Goal: Information Seeking & Learning: Learn about a topic

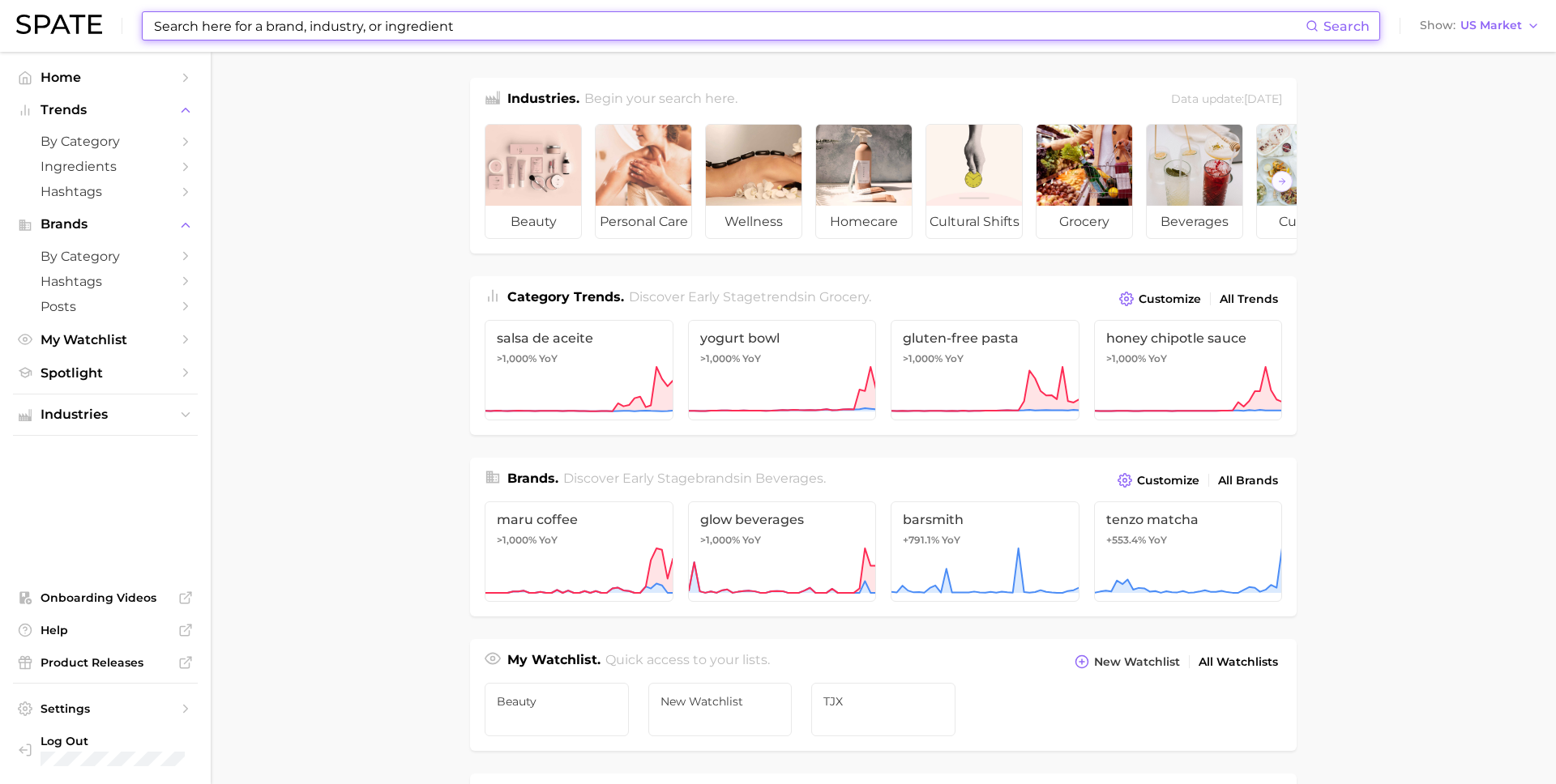
click at [444, 31] on input at bounding box center [728, 26] width 1153 height 28
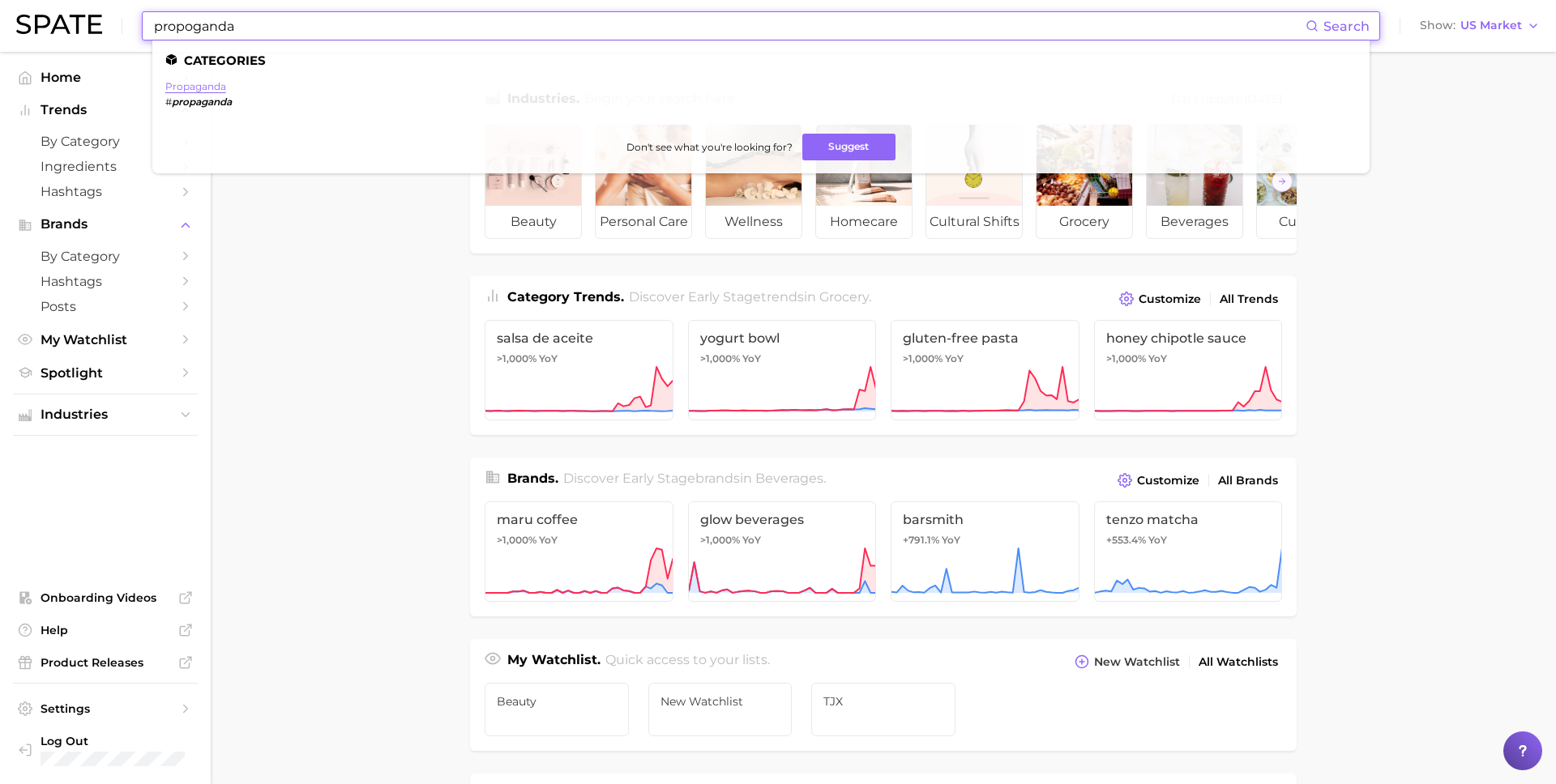
type input "propoganda"
click at [215, 84] on link "propaganda" at bounding box center [195, 86] width 60 height 12
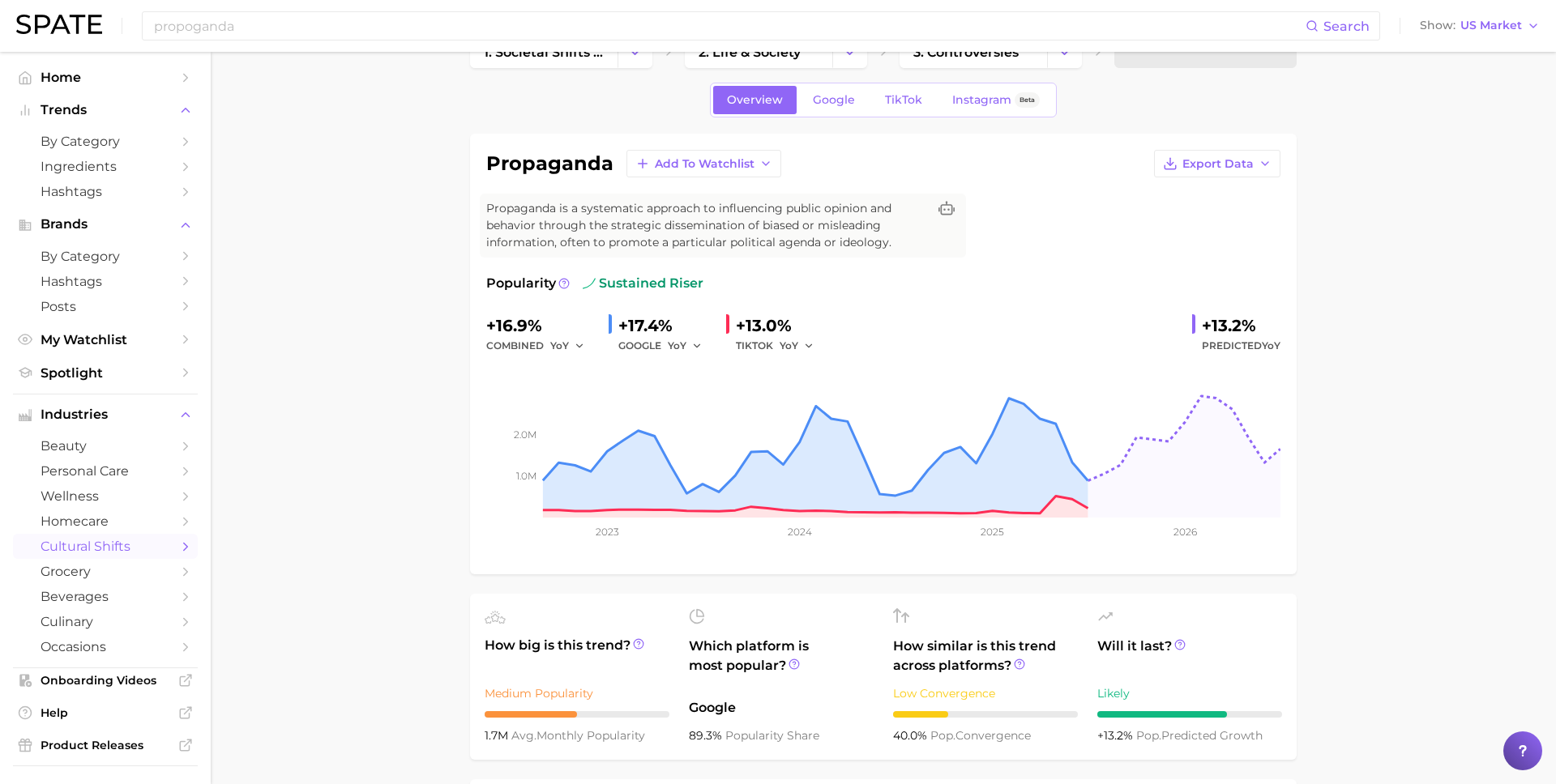
scroll to position [14, 0]
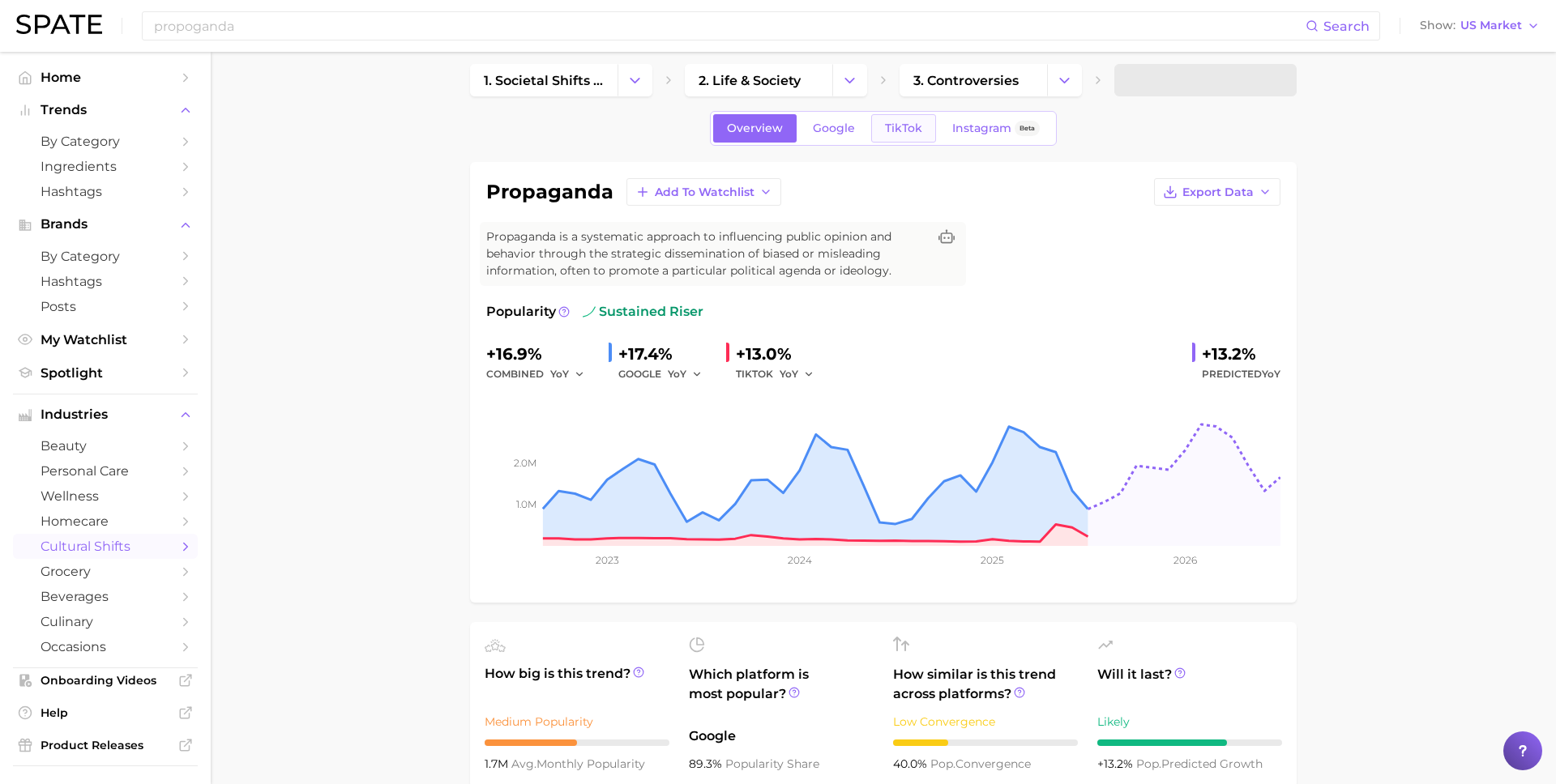
click at [914, 132] on span "TikTok" at bounding box center [903, 129] width 37 height 14
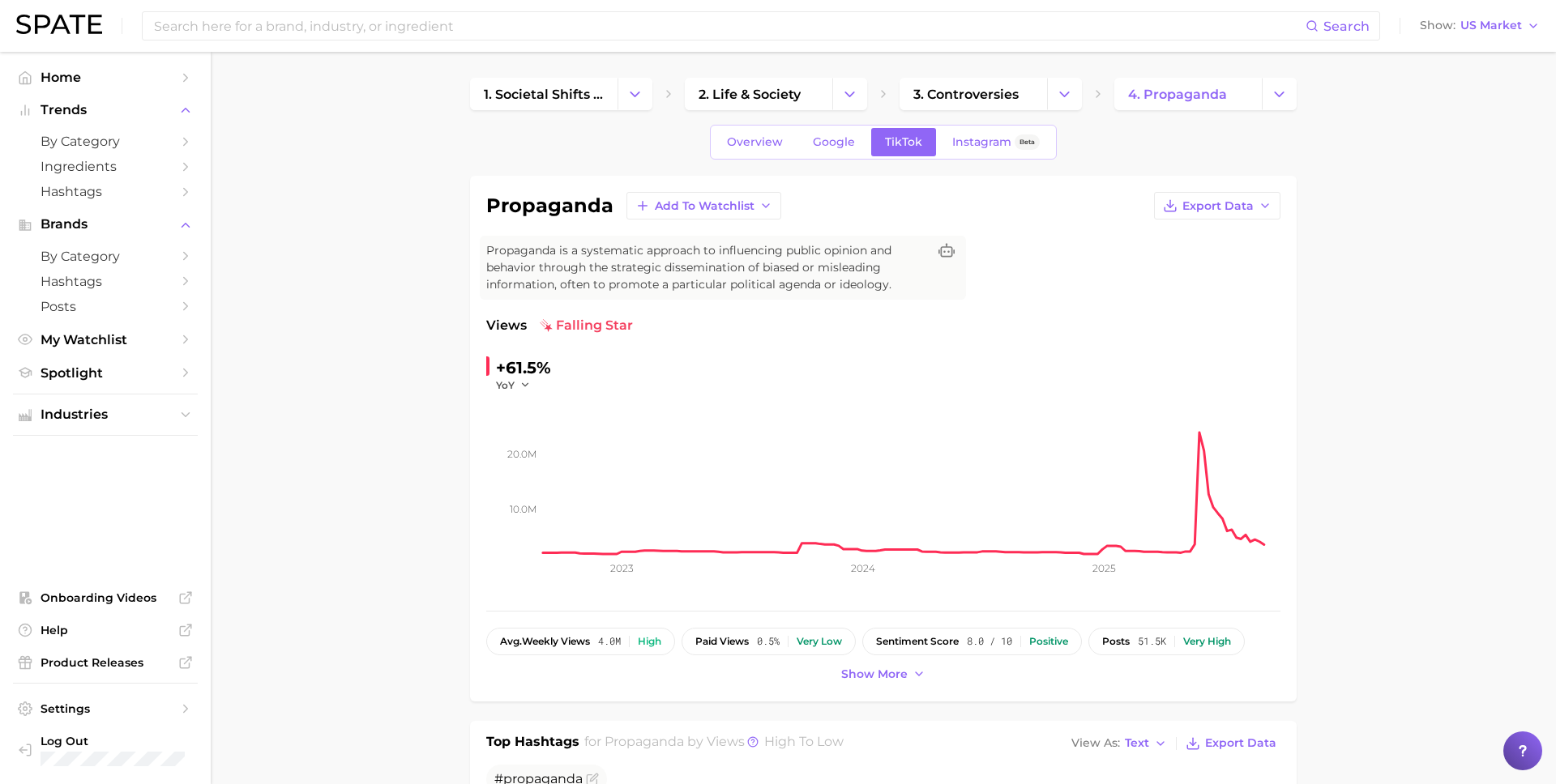
click at [555, 203] on h1 "propaganda" at bounding box center [549, 205] width 127 height 20
copy h1 "propaganda"
drag, startPoint x: 556, startPoint y: 363, endPoint x: 499, endPoint y: 363, distance: 57.0
click at [499, 363] on div "+61.5% YoY" at bounding box center [597, 373] width 221 height 37
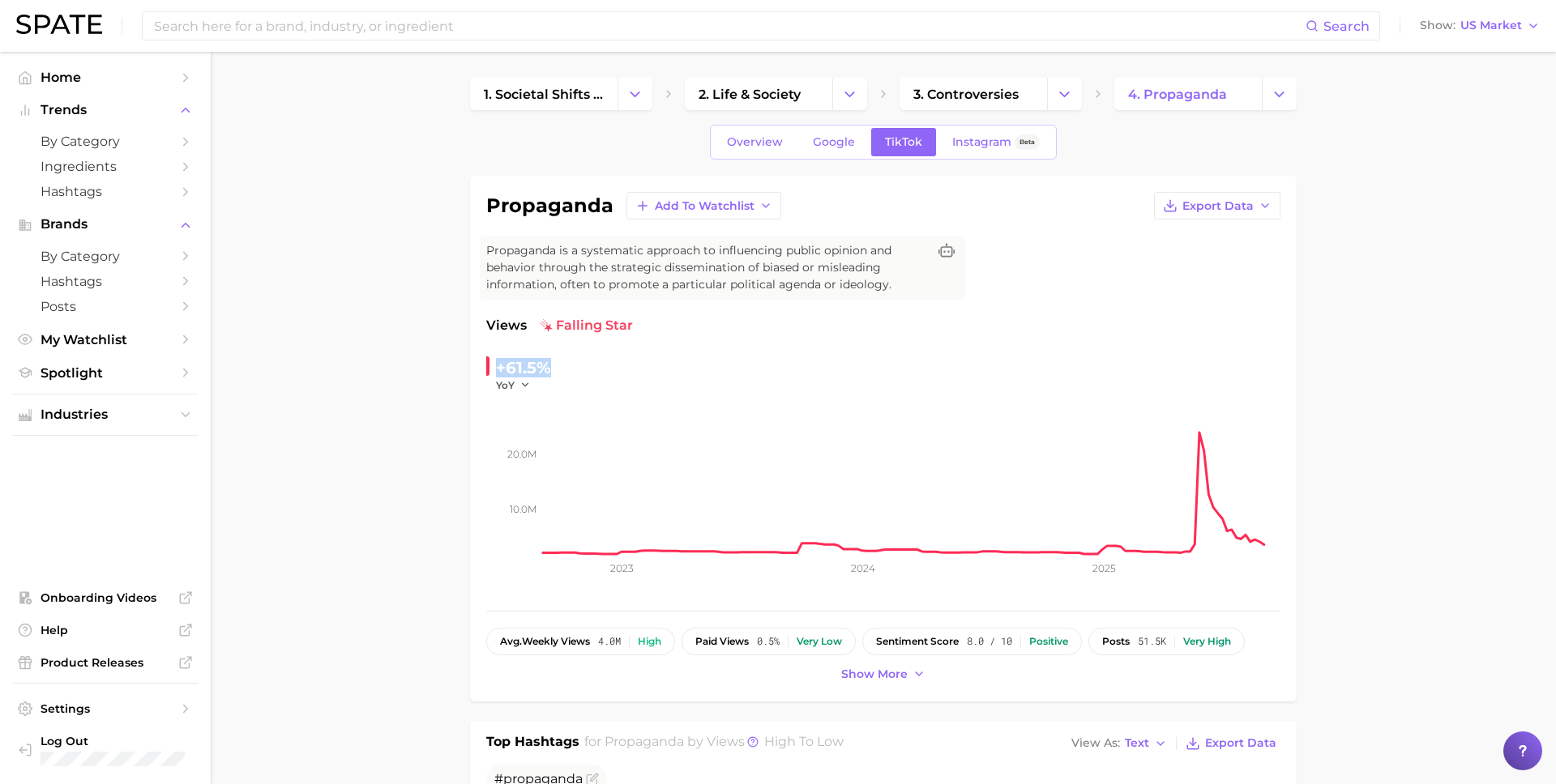
copy div "+61.5%"
click at [1197, 435] on rect at bounding box center [912, 473] width 738 height 162
click at [519, 387] on icon "button" at bounding box center [524, 384] width 11 height 11
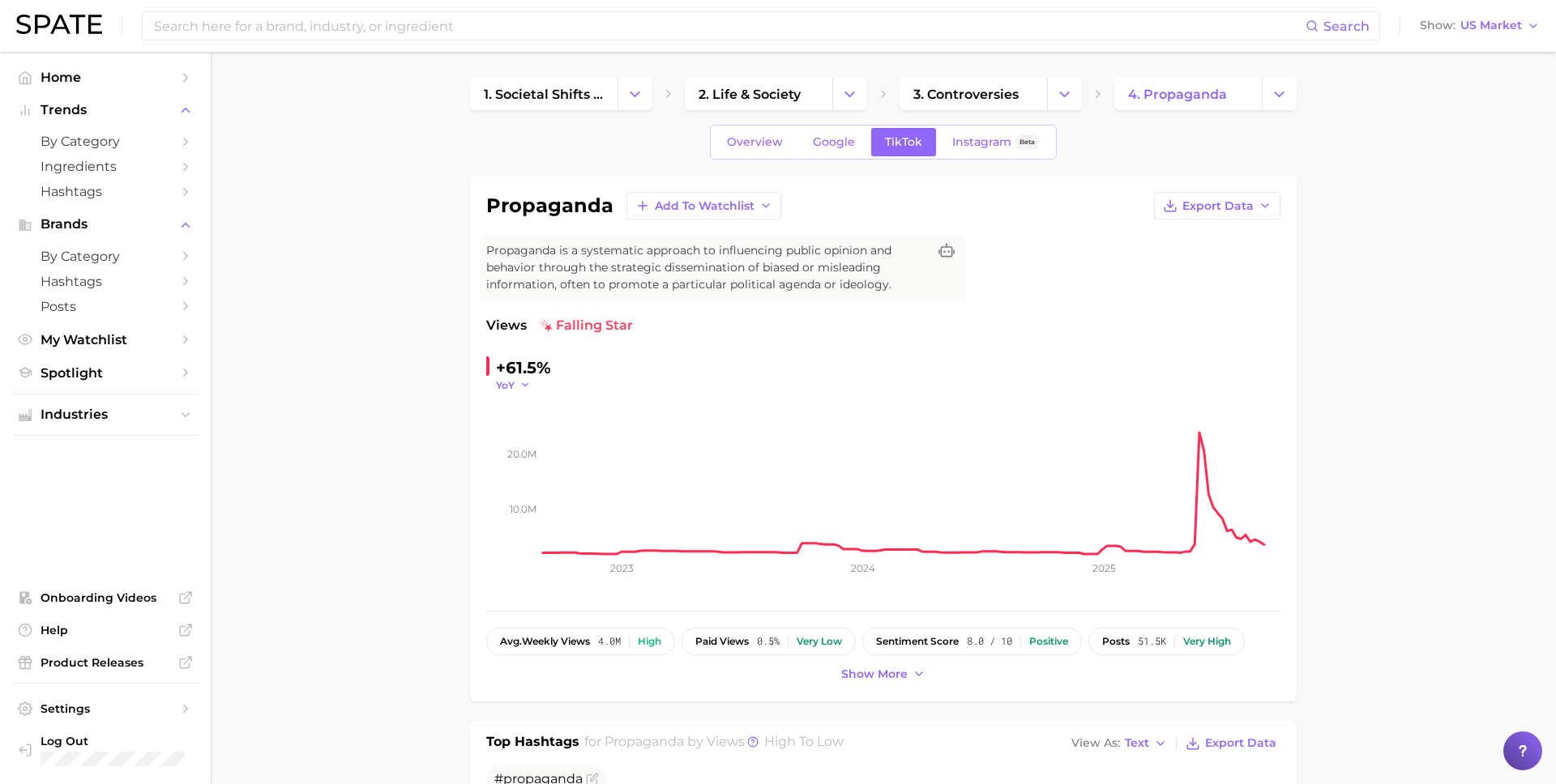
click at [519, 384] on icon "button" at bounding box center [524, 384] width 11 height 11
click at [531, 454] on button "MoM" at bounding box center [585, 466] width 178 height 29
click at [522, 389] on button "MoM" at bounding box center [516, 385] width 41 height 14
click at [530, 408] on button "YoY" at bounding box center [585, 408] width 178 height 29
click at [975, 149] on span "Instagram" at bounding box center [981, 142] width 59 height 14
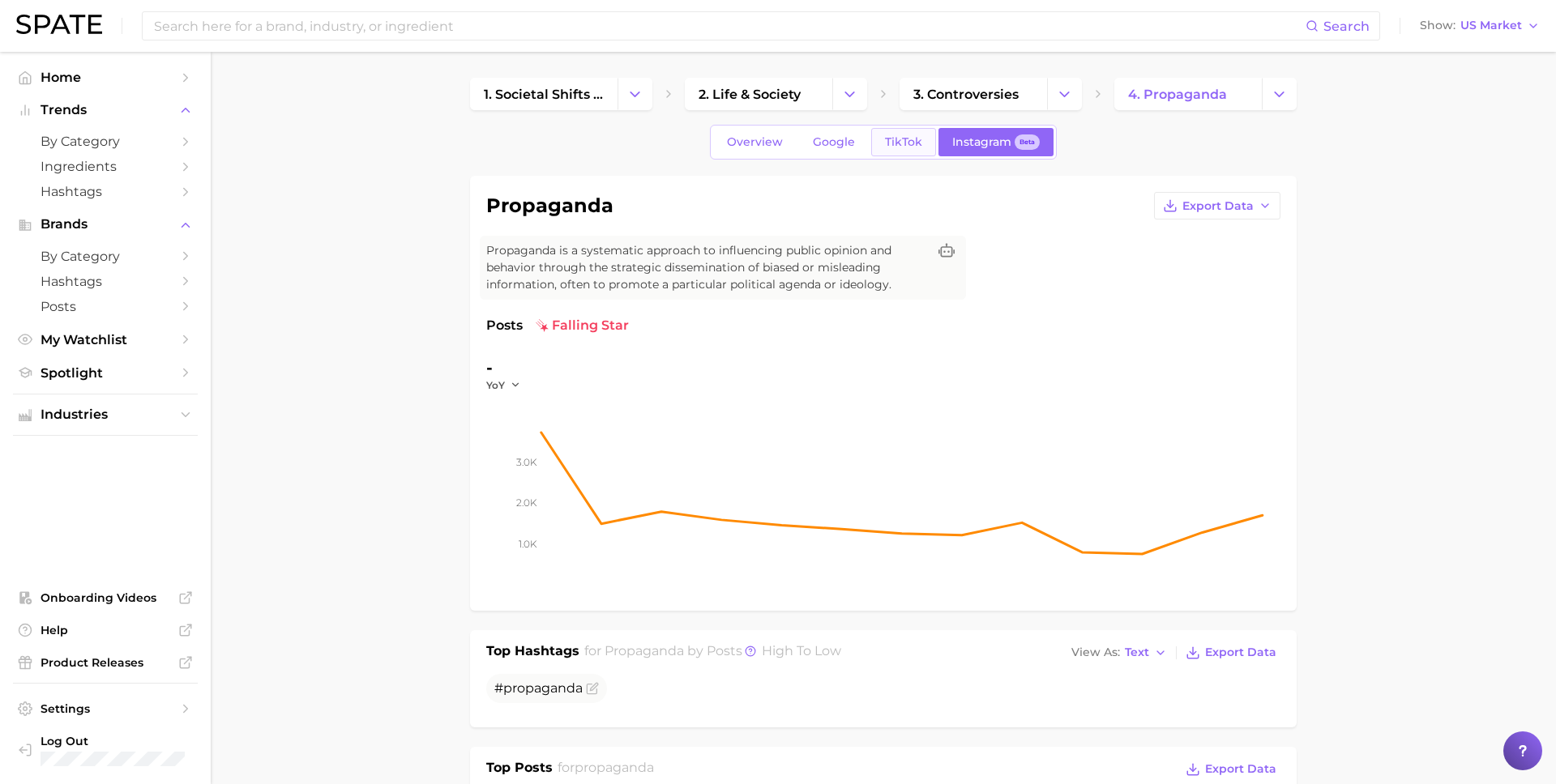
click at [882, 138] on link "TikTok" at bounding box center [903, 142] width 65 height 28
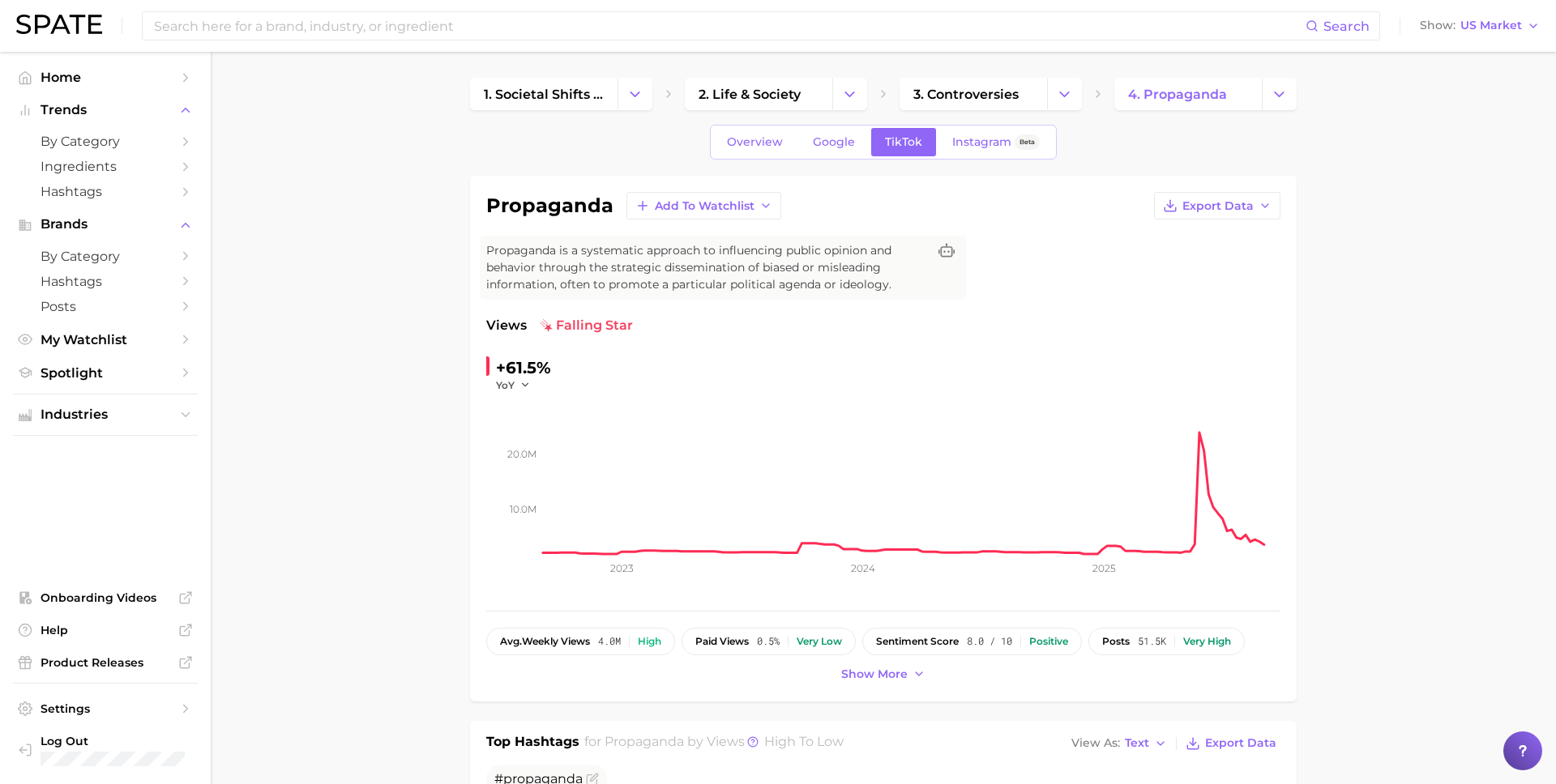
click at [529, 364] on div "+61.5%" at bounding box center [524, 368] width 55 height 26
click at [521, 389] on icon "button" at bounding box center [524, 384] width 11 height 11
click at [657, 337] on div "Views falling star +61.5% YoY YoY QoQ MoM WoW 10.0m 20.0m 2023 2024 2025" at bounding box center [883, 455] width 794 height 279
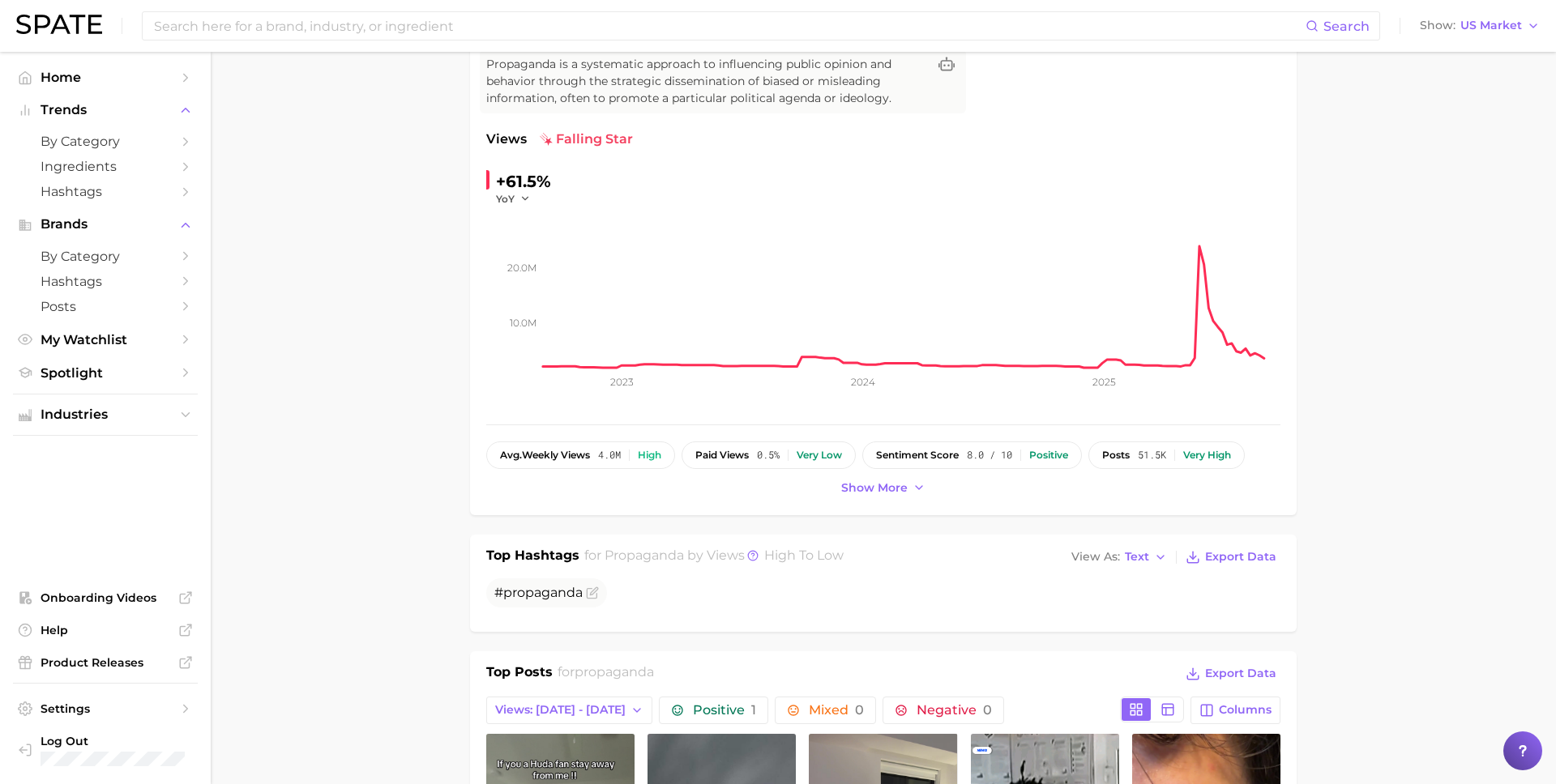
scroll to position [55, 0]
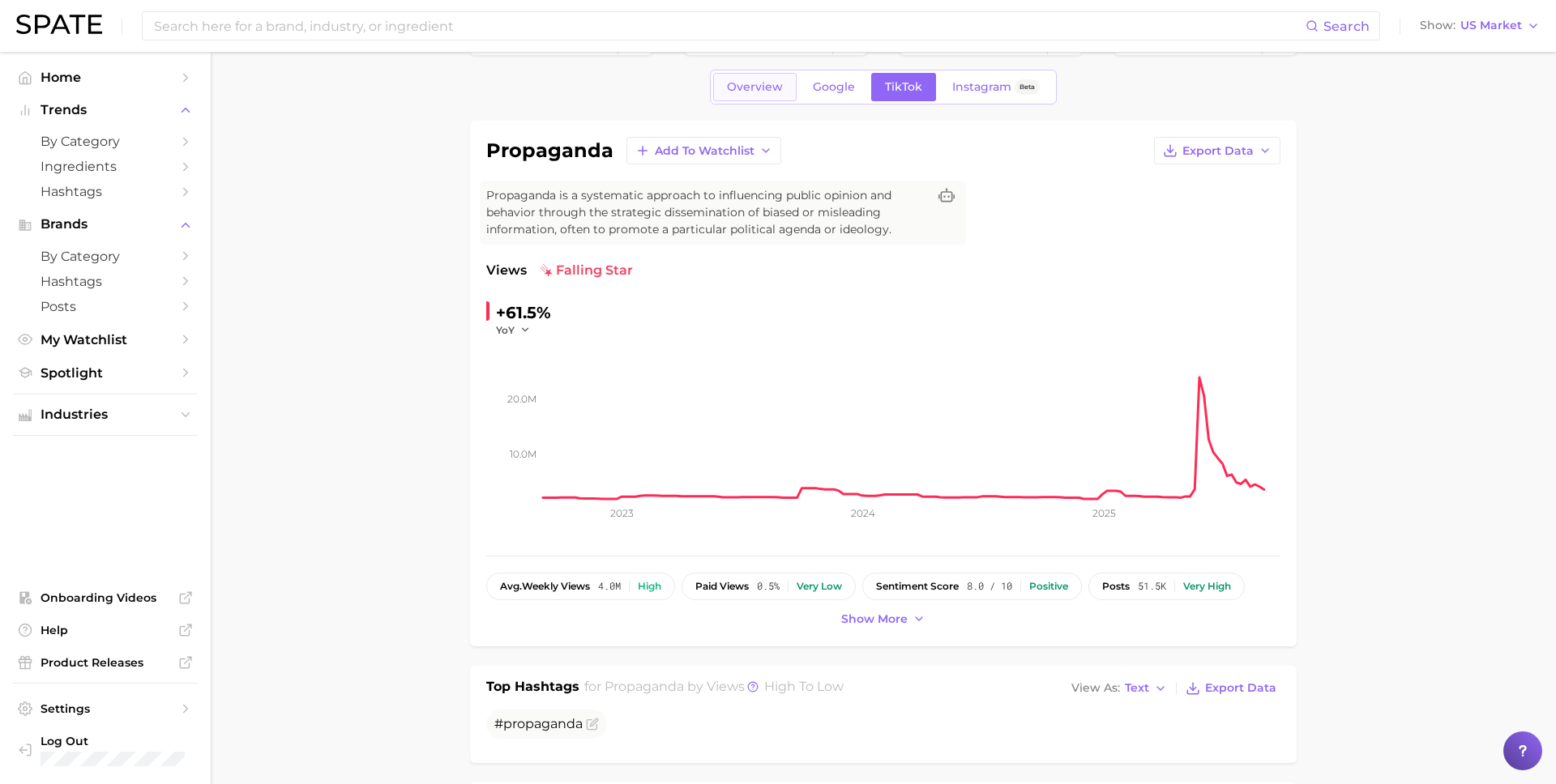
click at [767, 85] on span "Overview" at bounding box center [754, 87] width 56 height 14
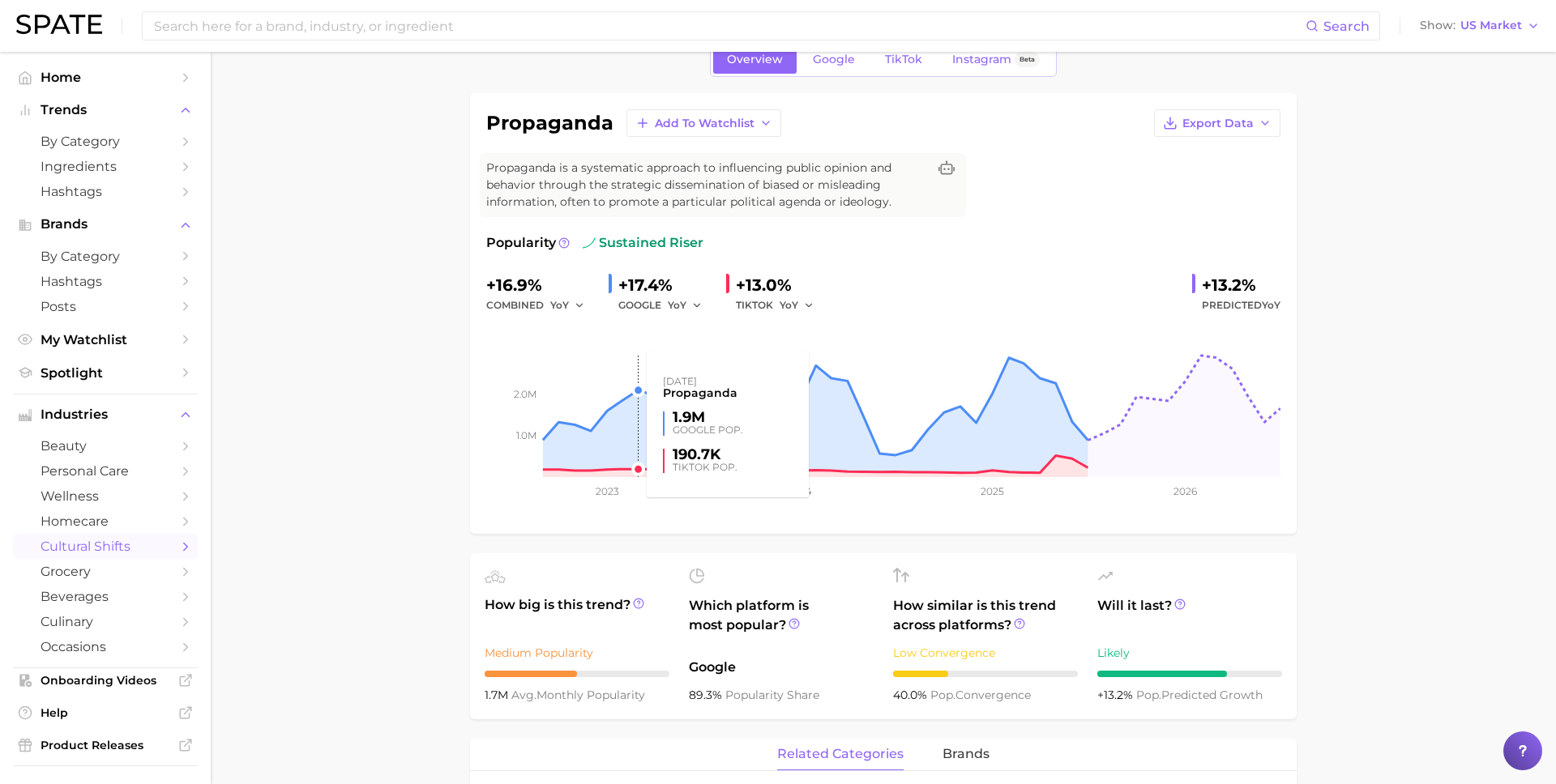
scroll to position [269, 0]
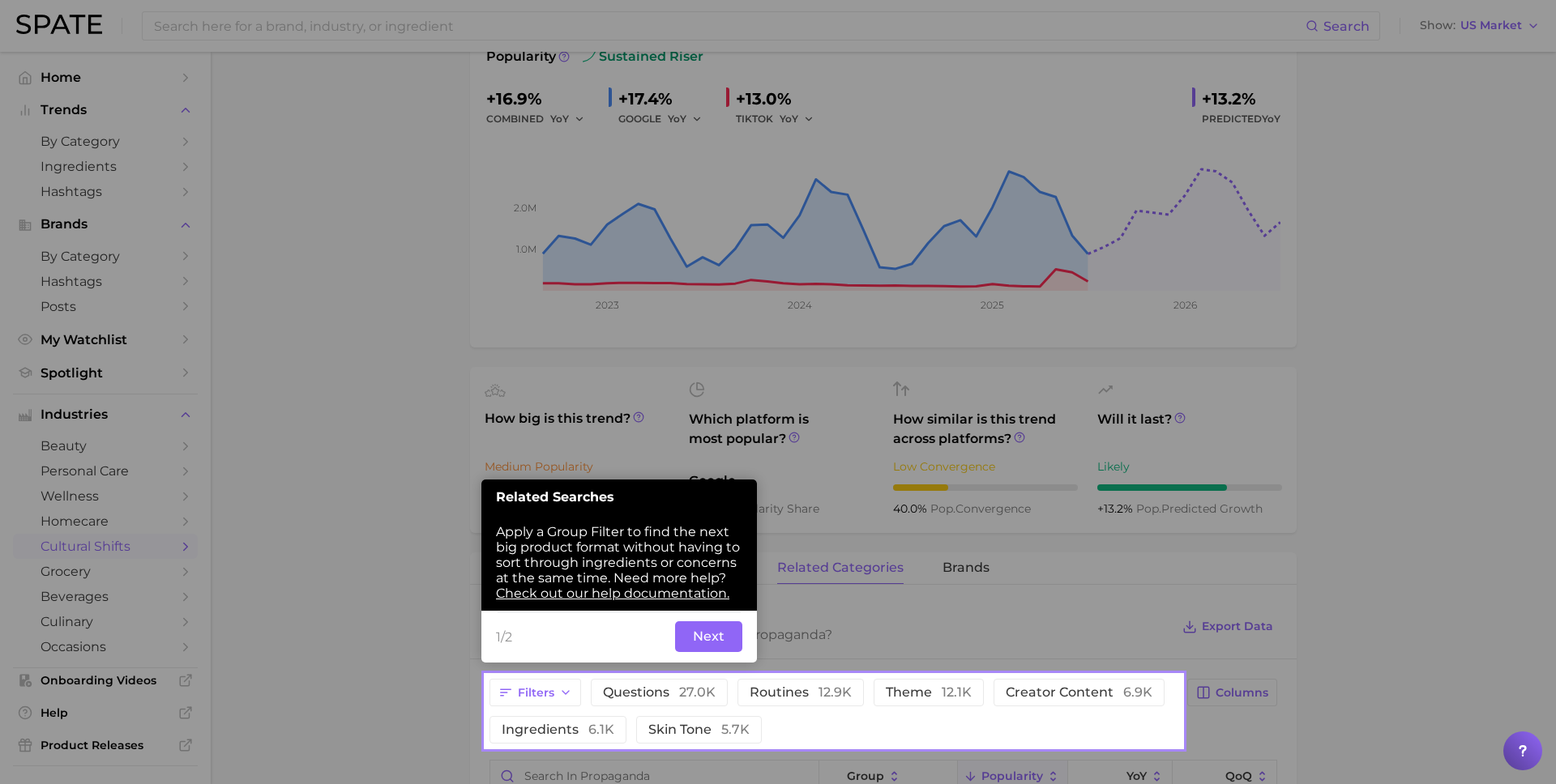
click at [600, 325] on div at bounding box center [834, 337] width 697 height 674
click at [730, 637] on button "Next" at bounding box center [708, 637] width 67 height 31
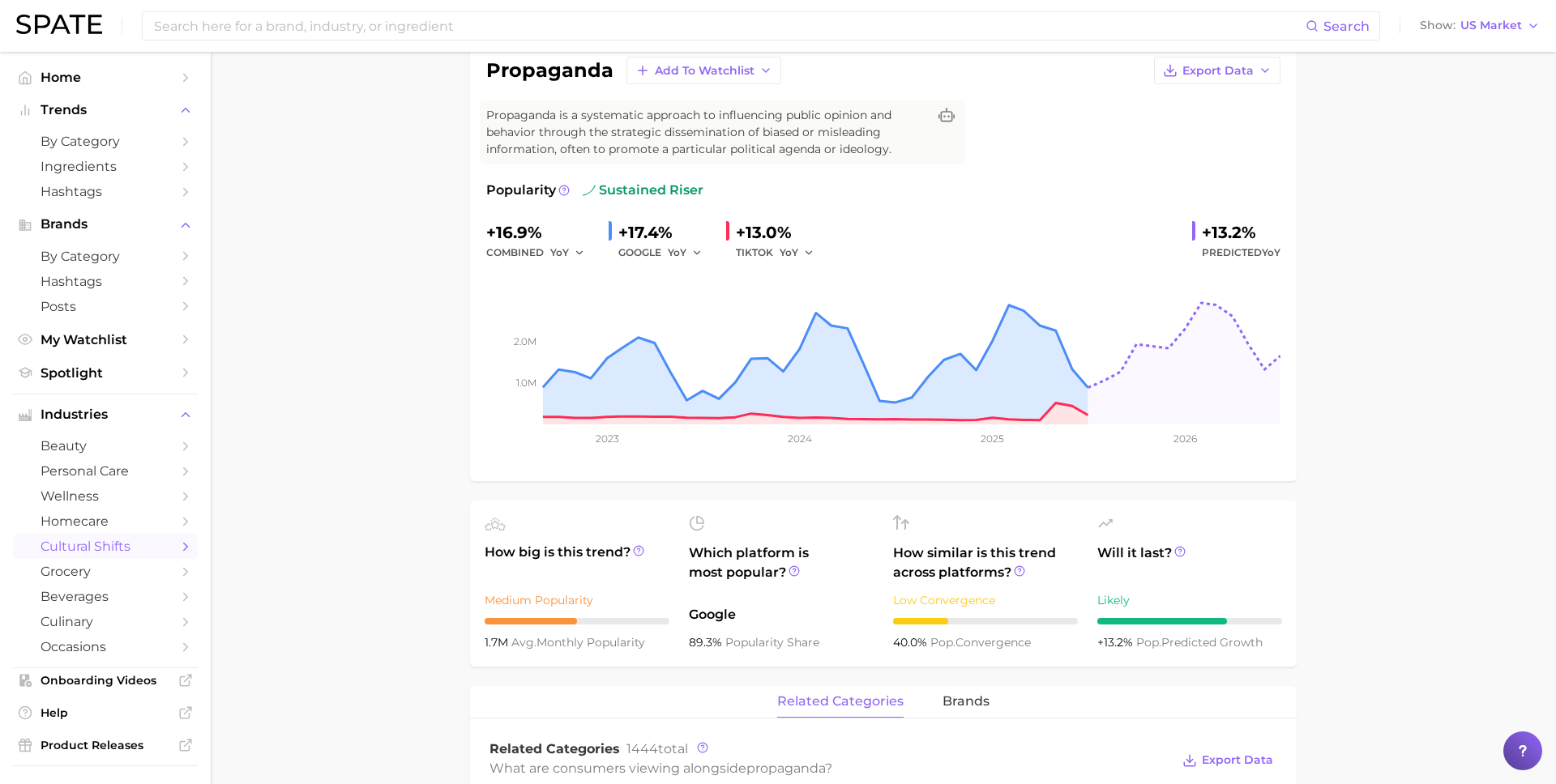
scroll to position [0, 0]
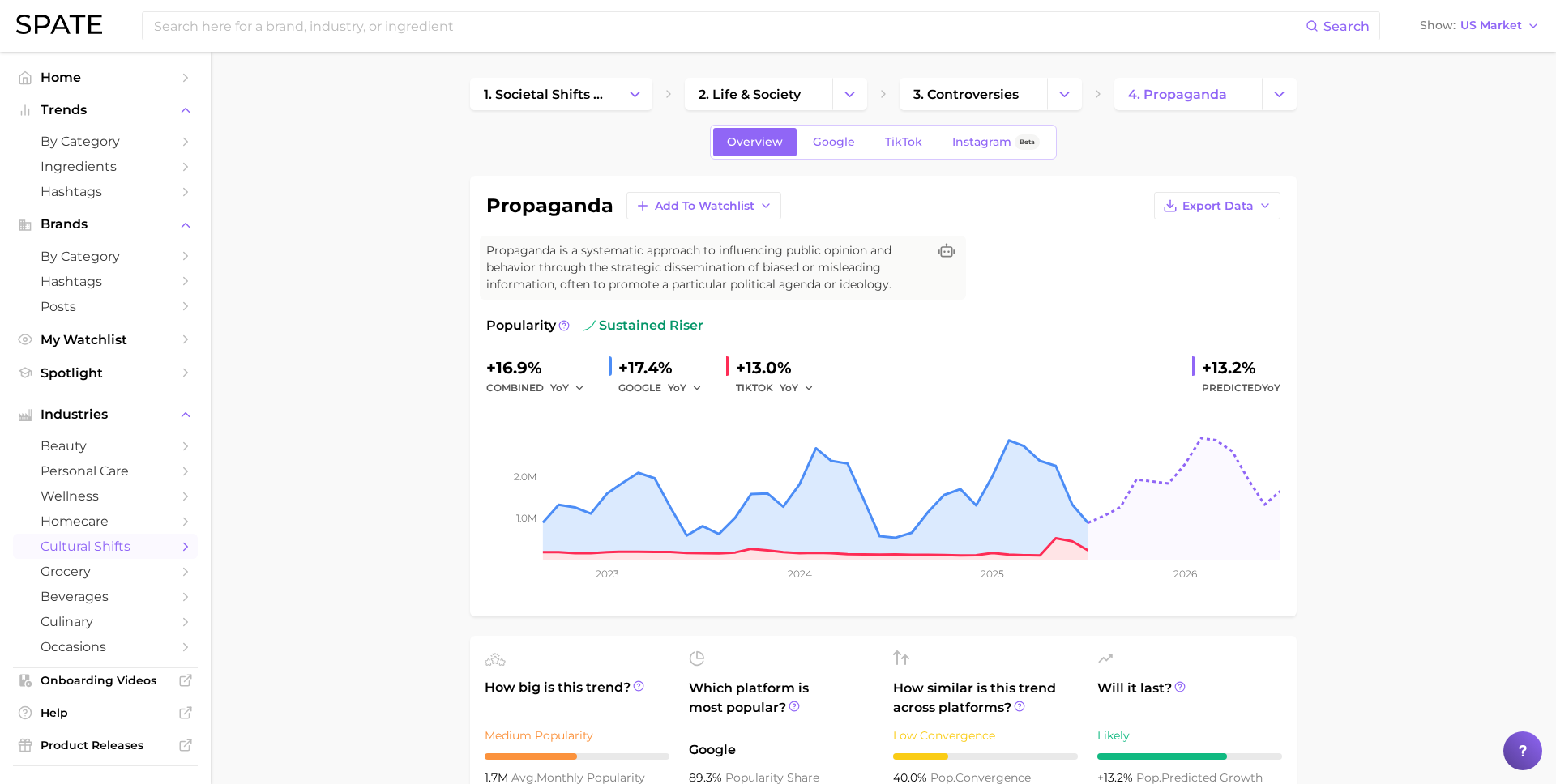
click at [549, 225] on div "propaganda Add to Watchlist Export Data Propaganda is a systematic approach to …" at bounding box center [883, 395] width 794 height 408
click at [549, 205] on h1 "propaganda" at bounding box center [549, 205] width 127 height 20
copy h1 "propaganda"
click at [888, 150] on link "TikTok" at bounding box center [903, 142] width 65 height 28
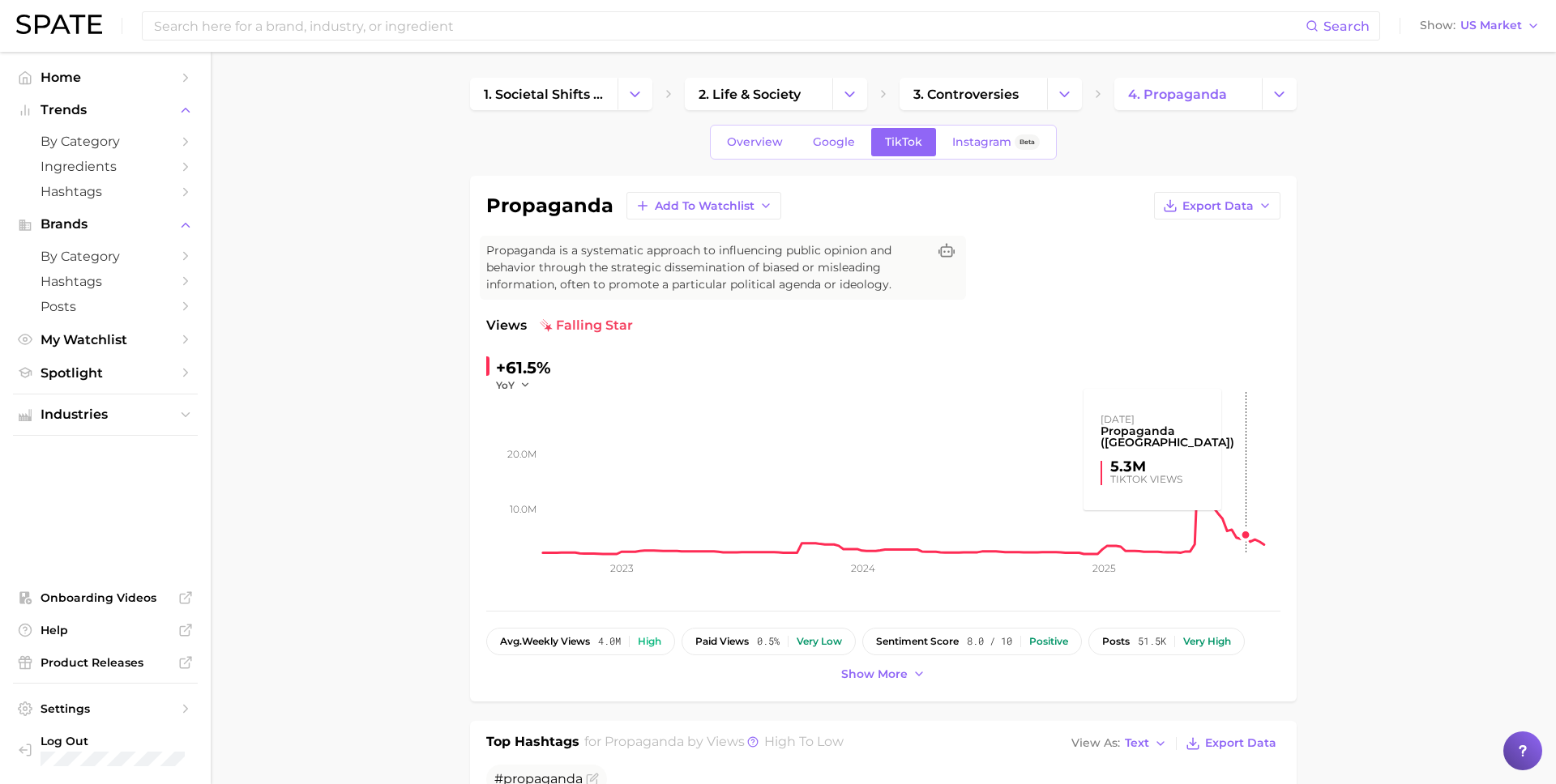
click at [1255, 513] on rect at bounding box center [912, 473] width 738 height 162
click at [1199, 433] on rect at bounding box center [912, 473] width 738 height 162
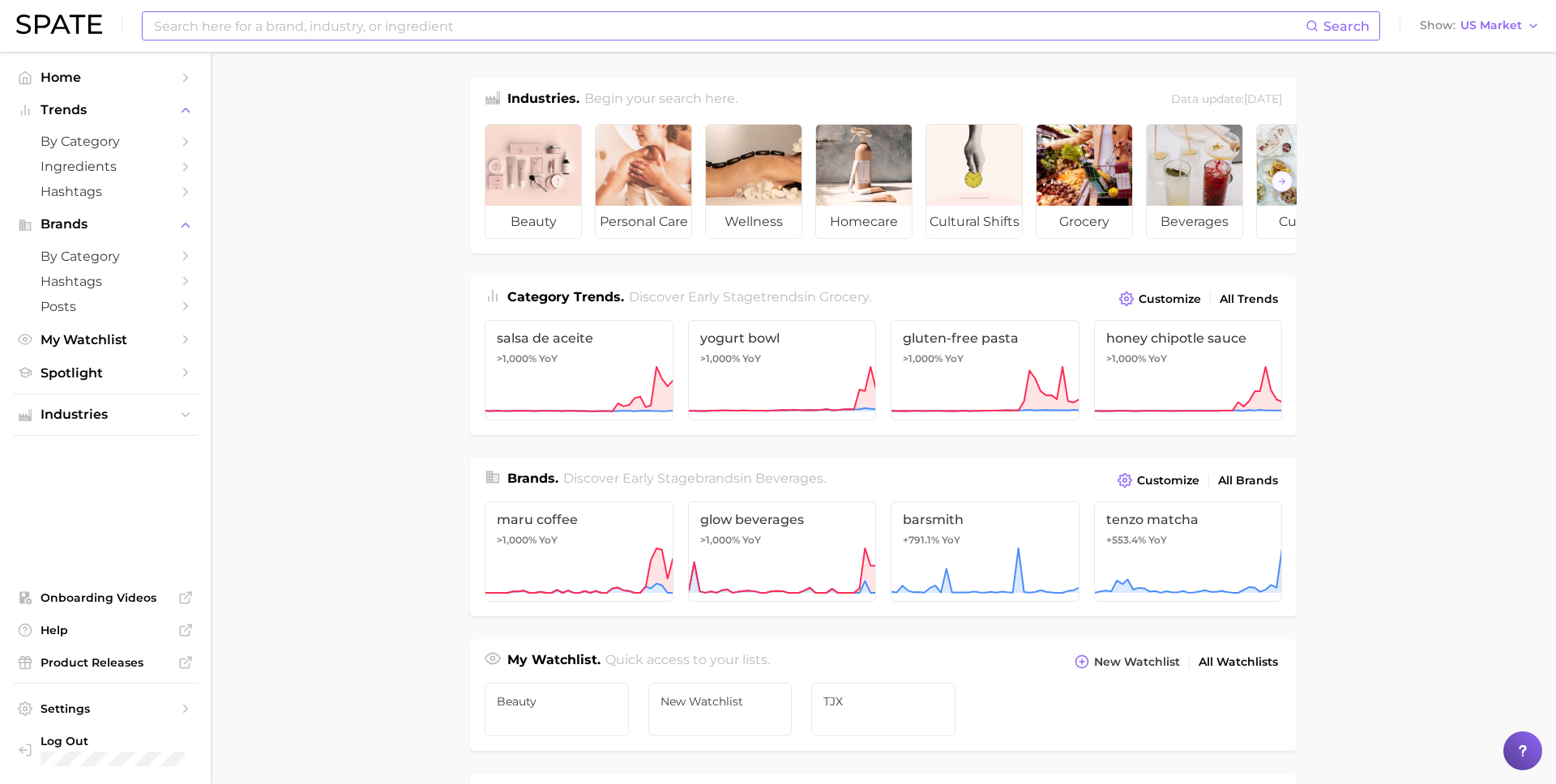
click at [571, 12] on input at bounding box center [728, 26] width 1153 height 28
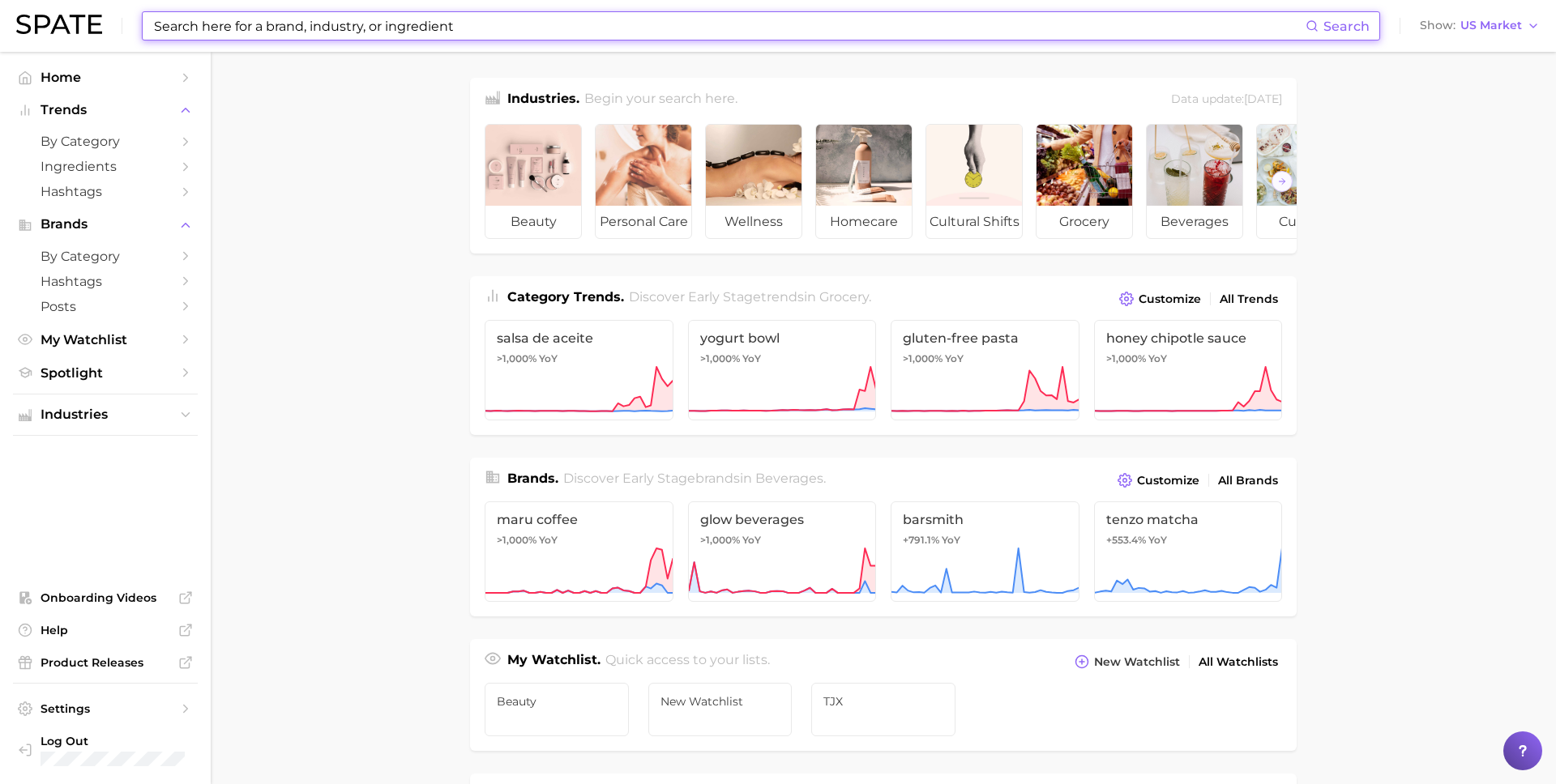
type input "o"
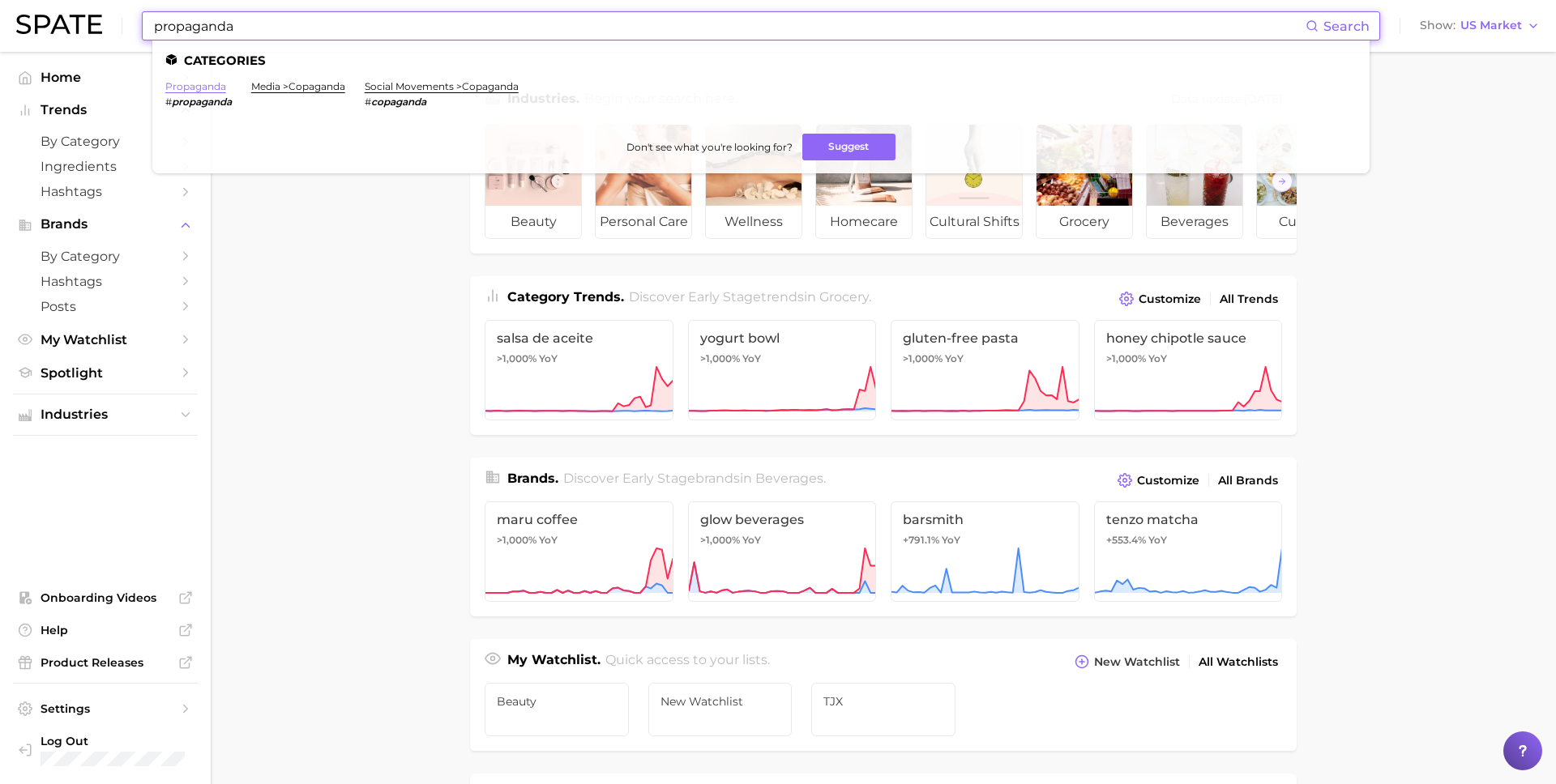
type input "propaganda"
click at [204, 90] on link "propaganda" at bounding box center [195, 86] width 60 height 12
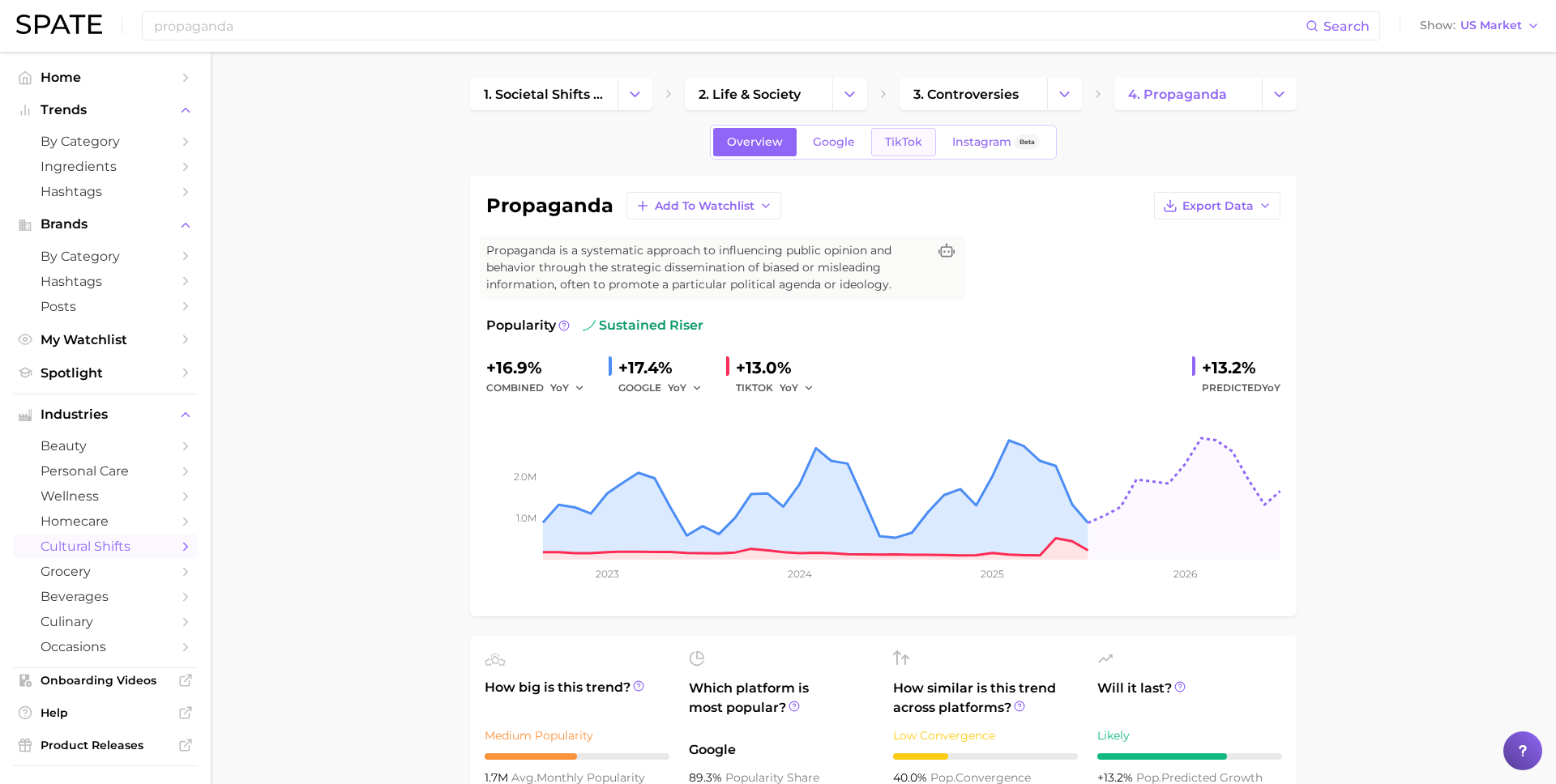
click at [920, 140] on span "TikTok" at bounding box center [903, 142] width 37 height 14
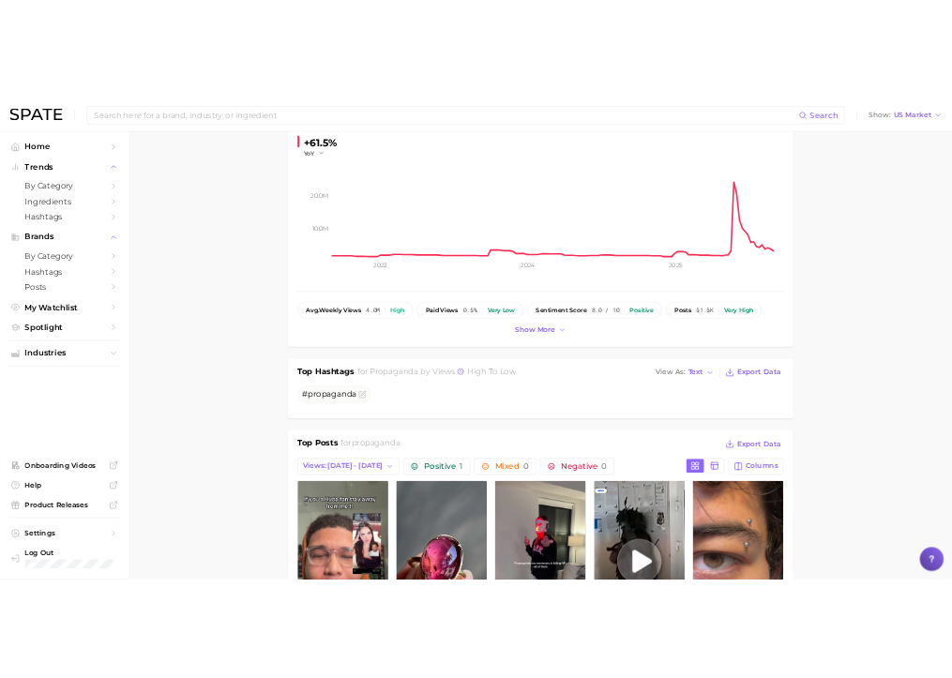
scroll to position [233, 0]
